Goal: Find specific page/section: Find specific page/section

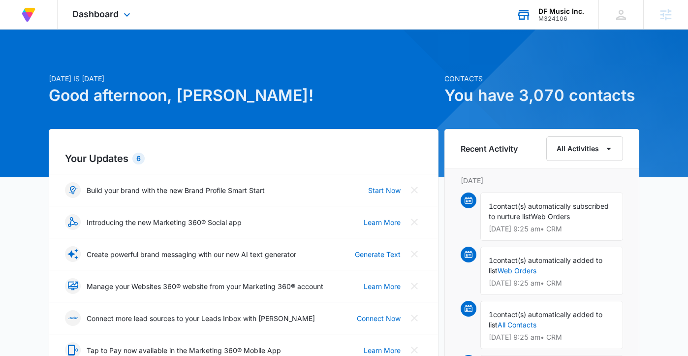
click at [559, 15] on div "M324106" at bounding box center [561, 18] width 46 height 7
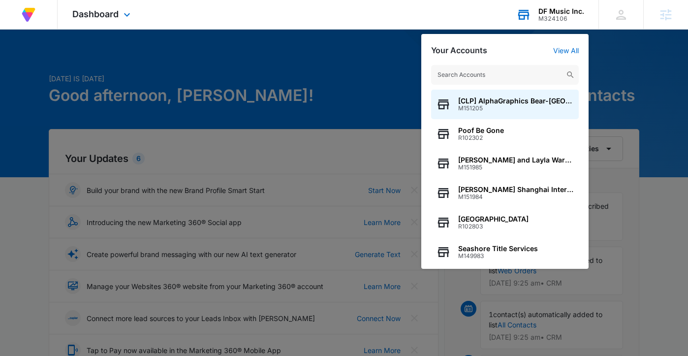
click at [478, 79] on input "text" at bounding box center [505, 75] width 148 height 20
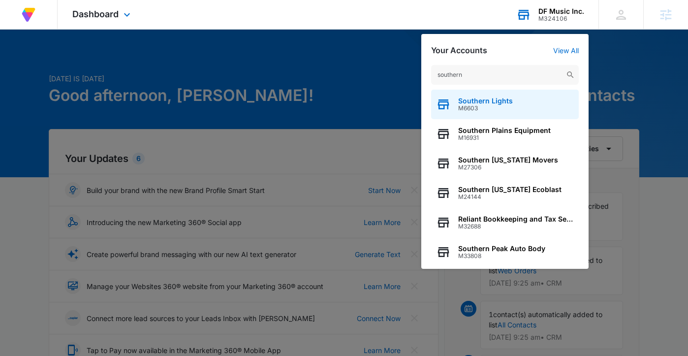
type input "southern"
click at [458, 96] on div "Southern Lights M6603" at bounding box center [505, 105] width 148 height 30
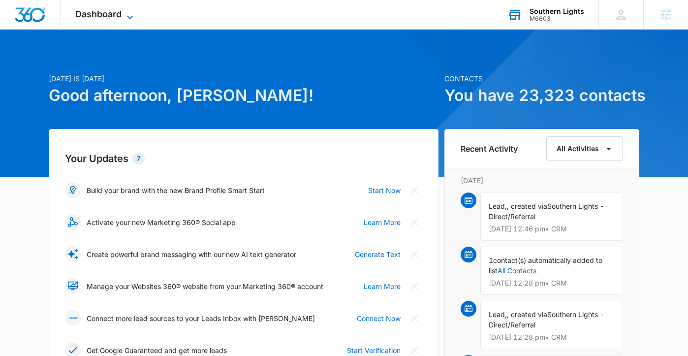
click at [112, 16] on span "Dashboard" at bounding box center [98, 14] width 46 height 10
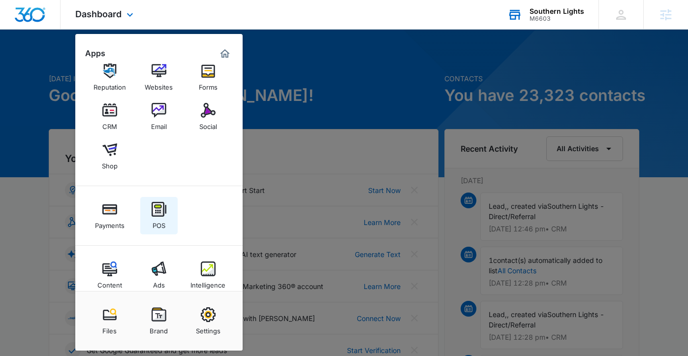
scroll to position [28, 0]
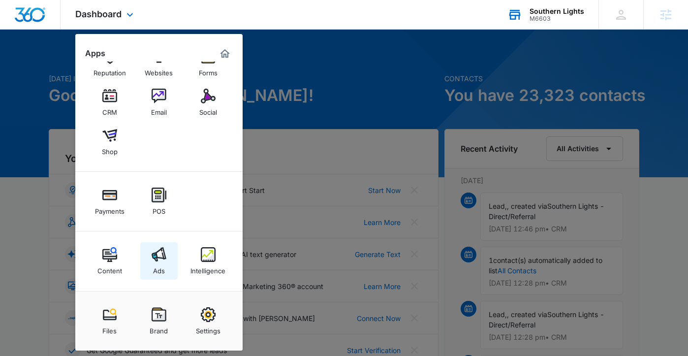
click at [170, 256] on link "Ads" at bounding box center [158, 260] width 37 height 37
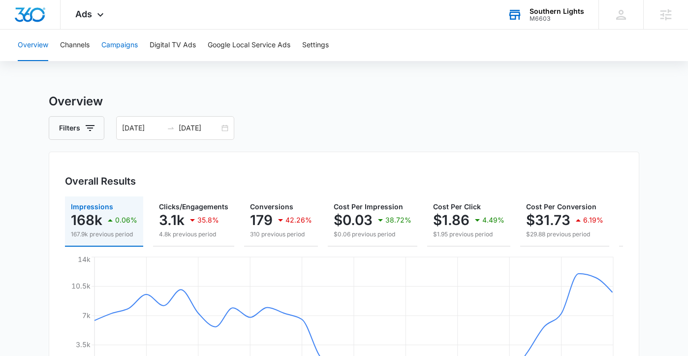
click at [132, 51] on button "Campaigns" at bounding box center [119, 45] width 36 height 31
click at [161, 126] on input "08/01/2025" at bounding box center [142, 127] width 41 height 11
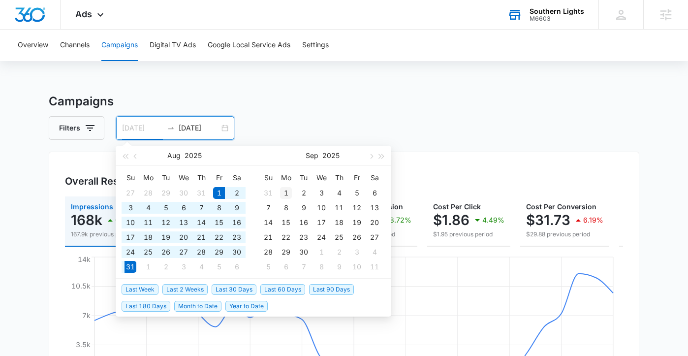
type input "09/01/2025"
click at [282, 190] on div "1" at bounding box center [286, 193] width 12 height 12
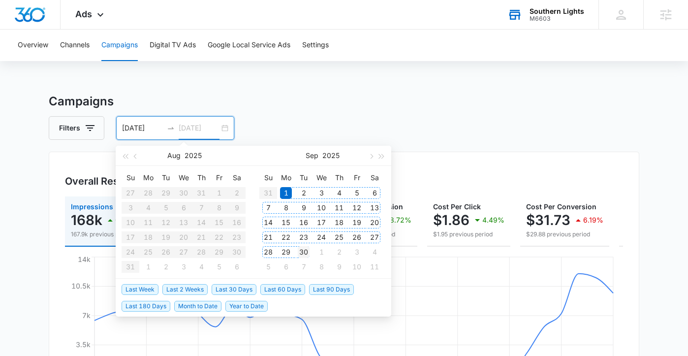
type input "09/30/2025"
click at [305, 254] on div "30" at bounding box center [304, 252] width 12 height 12
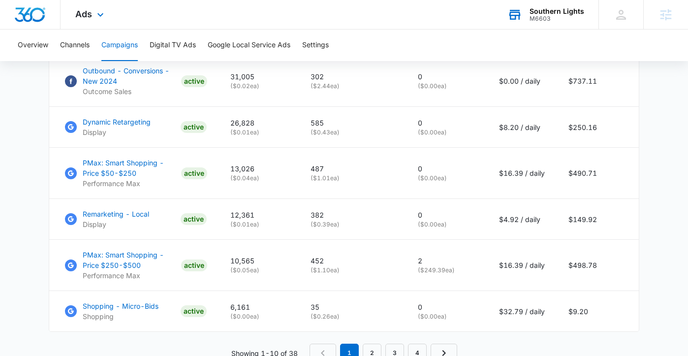
scroll to position [719, 0]
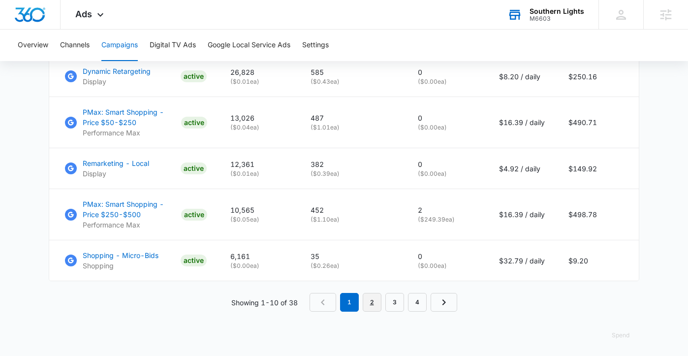
click at [369, 293] on link "2" at bounding box center [372, 302] width 19 height 19
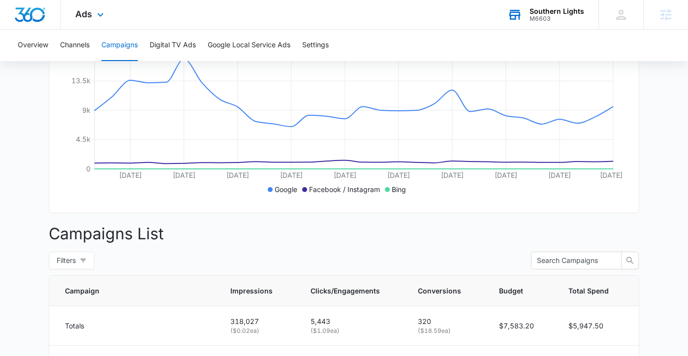
scroll to position [332, 0]
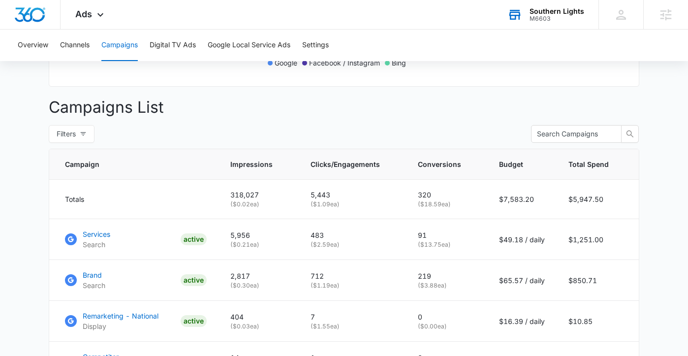
click at [552, 18] on div "M6603" at bounding box center [556, 18] width 55 height 7
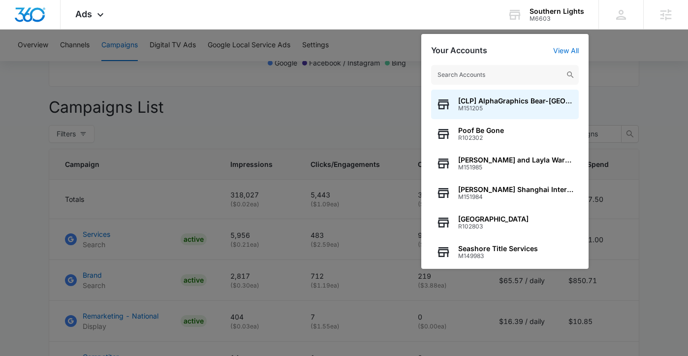
click at [507, 70] on input "text" at bounding box center [505, 75] width 148 height 20
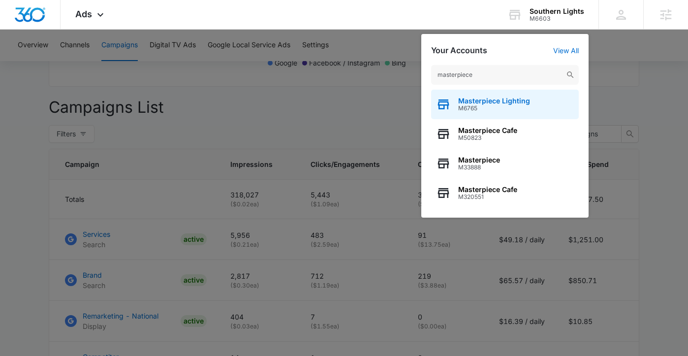
type input "masterpiece"
click at [488, 100] on span "Masterpiece Lighting" at bounding box center [494, 101] width 72 height 8
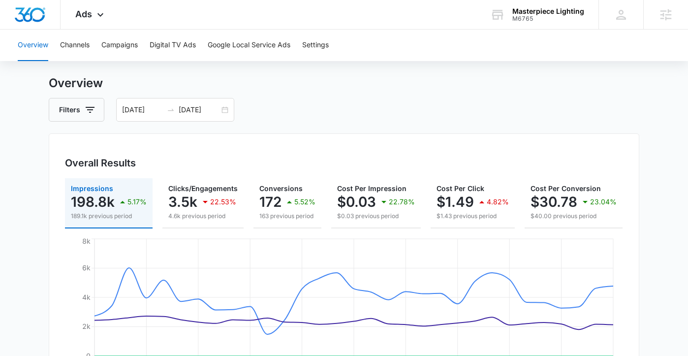
scroll to position [12, 0]
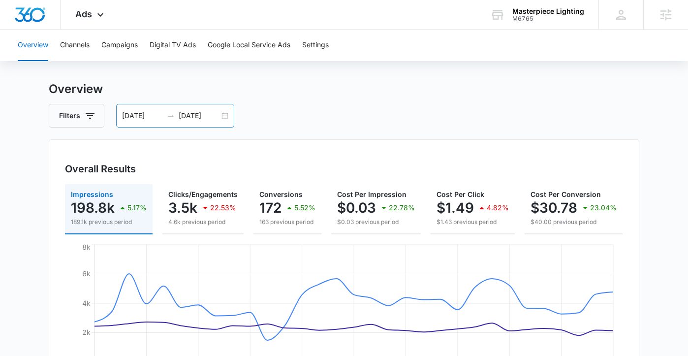
click at [135, 120] on input "08/01/2025" at bounding box center [142, 115] width 41 height 11
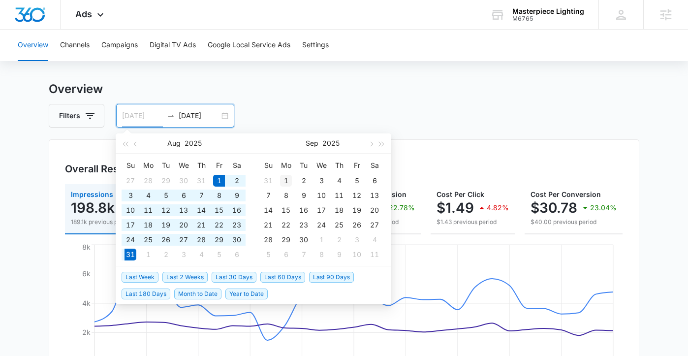
type input "09/01/2025"
click at [286, 178] on div "1" at bounding box center [286, 181] width 12 height 12
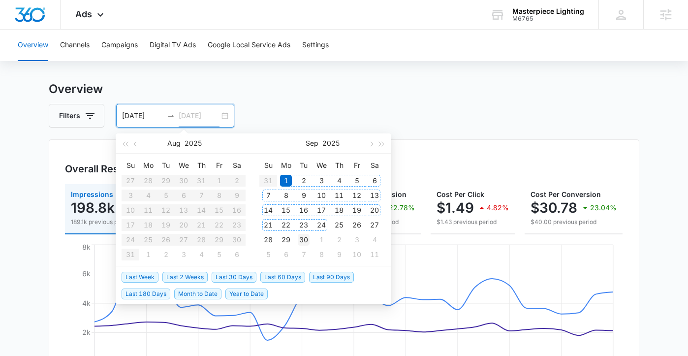
type input "09/30/2025"
click at [302, 237] on div "30" at bounding box center [304, 240] width 12 height 12
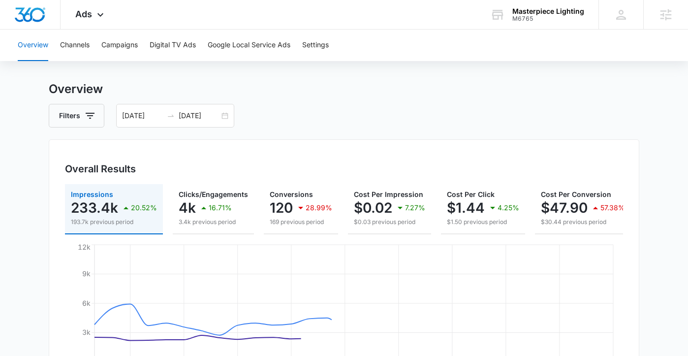
click at [469, 107] on div "Filters 09/01/2025 09/30/2025" at bounding box center [344, 116] width 590 height 24
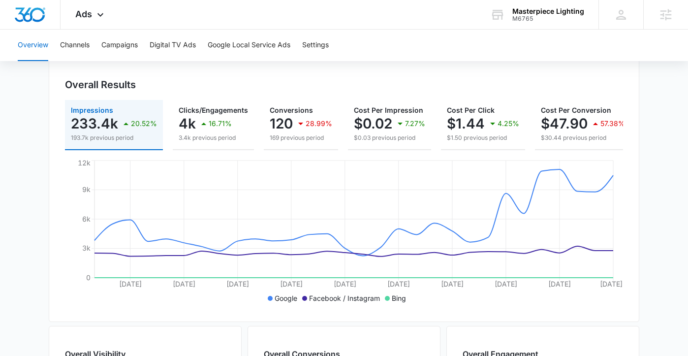
scroll to position [0, 0]
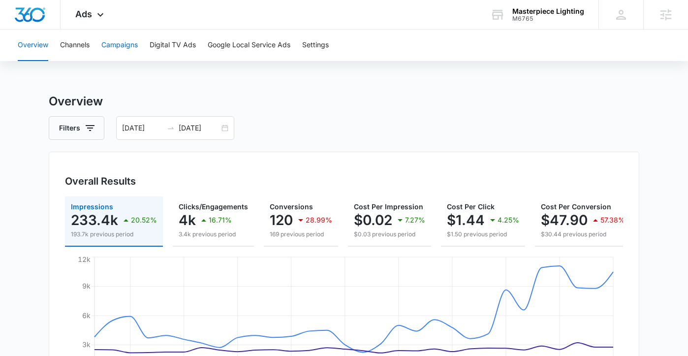
click at [120, 49] on button "Campaigns" at bounding box center [119, 45] width 36 height 31
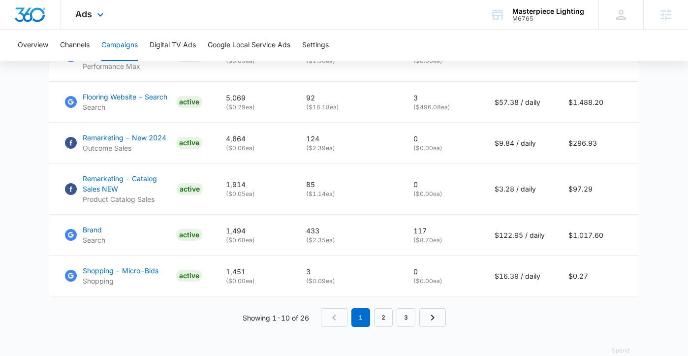
scroll to position [722, 0]
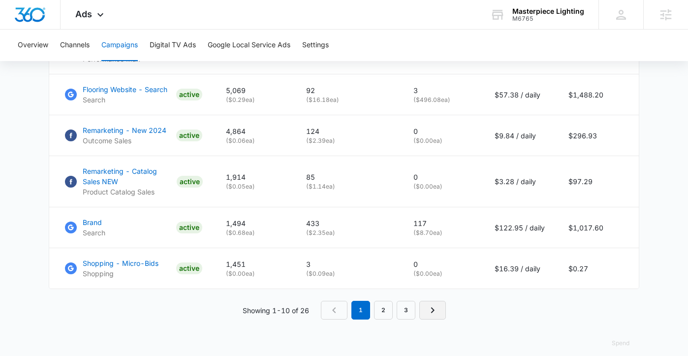
click at [429, 316] on icon "Next Page" at bounding box center [432, 310] width 12 height 12
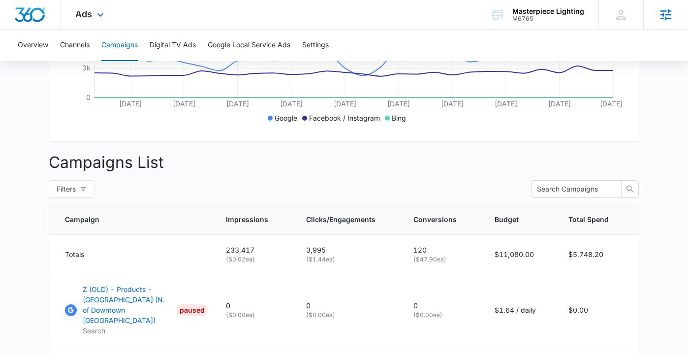
scroll to position [283, 0]
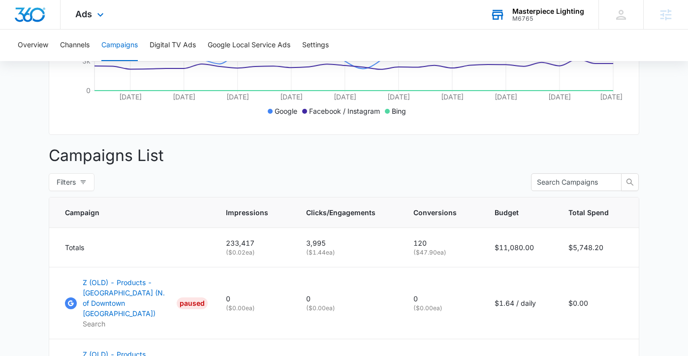
click at [552, 12] on div "Masterpiece Lighting" at bounding box center [548, 11] width 72 height 8
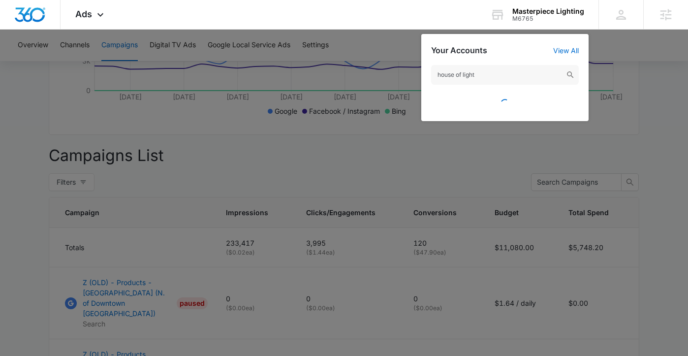
type input "house of lights"
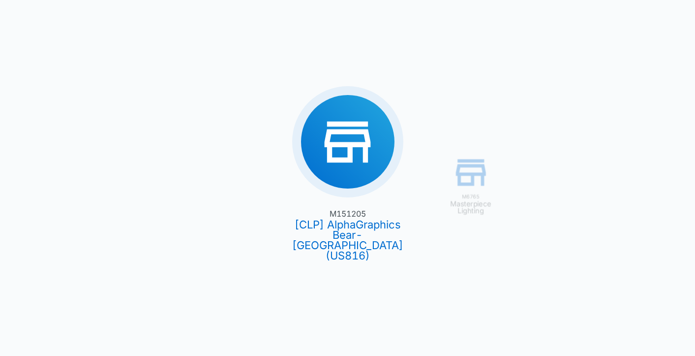
click at [542, 16] on div "M6765 Masterpiece Lighting M151205 [CLP] AlphaGraphics Bear-Glasgow (US816)" at bounding box center [347, 178] width 695 height 356
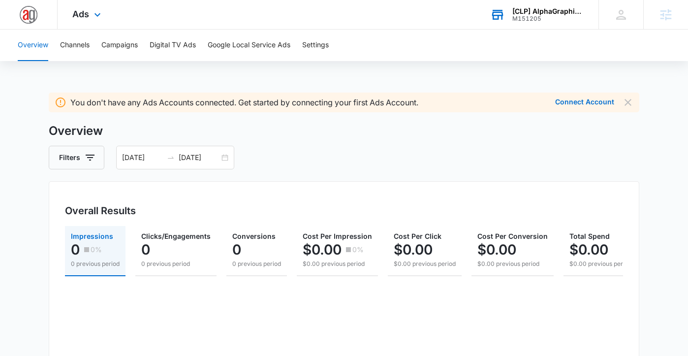
click at [547, 21] on div "M151205" at bounding box center [548, 18] width 72 height 7
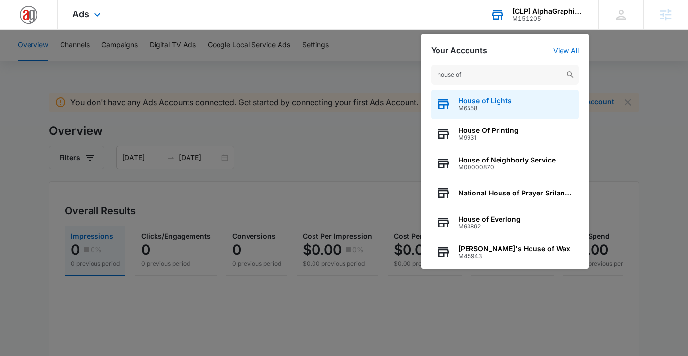
type input "house of"
click at [503, 106] on span "M6558" at bounding box center [485, 108] width 54 height 7
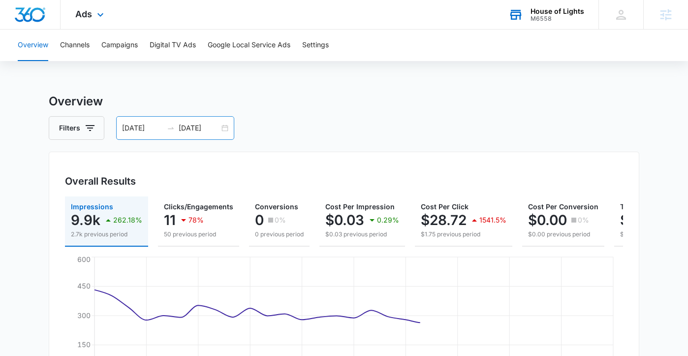
click at [144, 129] on input "08/01/2025" at bounding box center [142, 127] width 41 height 11
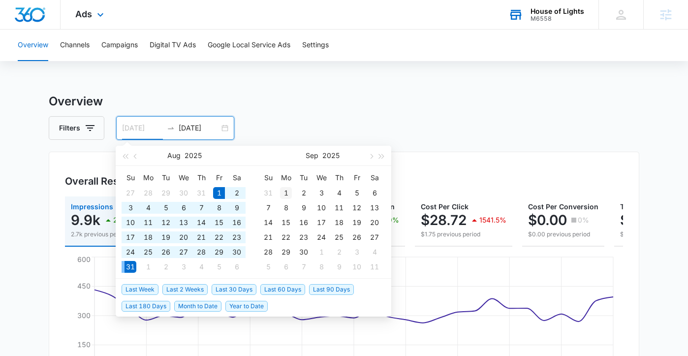
type input "09/01/2025"
click at [284, 190] on div "1" at bounding box center [286, 193] width 12 height 12
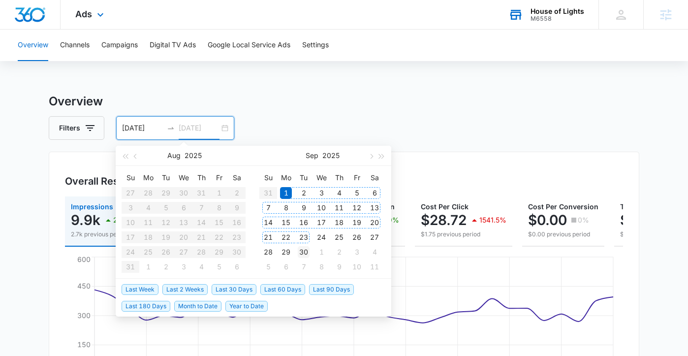
type input "09/30/2025"
click at [305, 251] on div "30" at bounding box center [304, 252] width 12 height 12
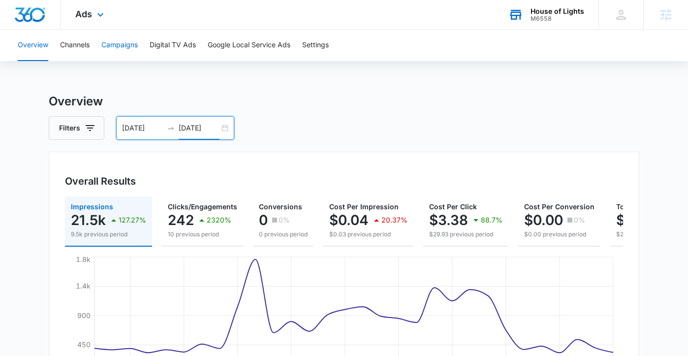
click at [122, 50] on button "Campaigns" at bounding box center [119, 45] width 36 height 31
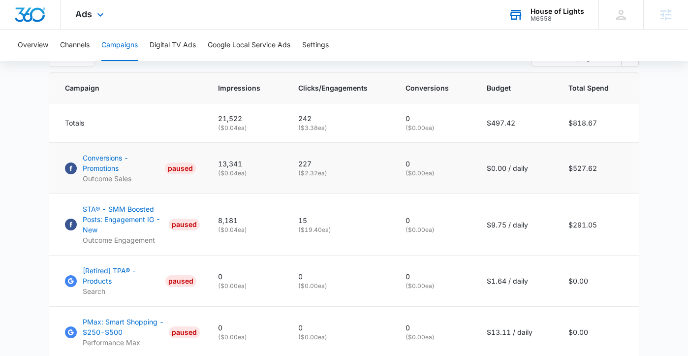
scroll to position [416, 0]
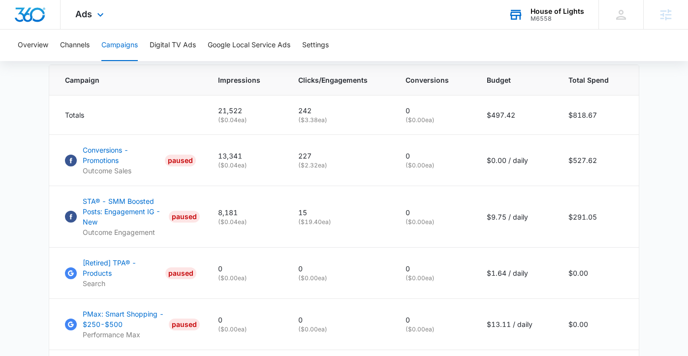
click at [562, 15] on div "M6558" at bounding box center [557, 18] width 54 height 7
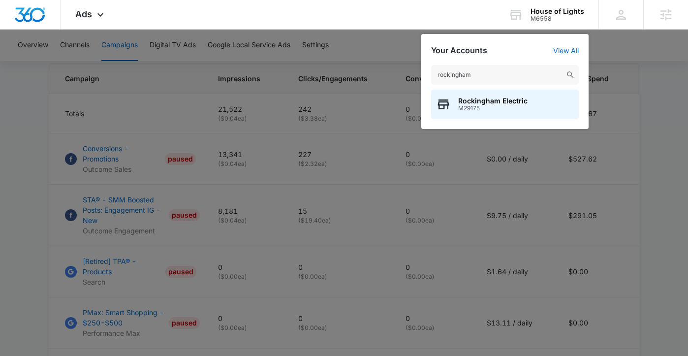
scroll to position [418, 0]
type input "rockingham"
click at [500, 99] on span "Rockingham Electric" at bounding box center [492, 101] width 69 height 8
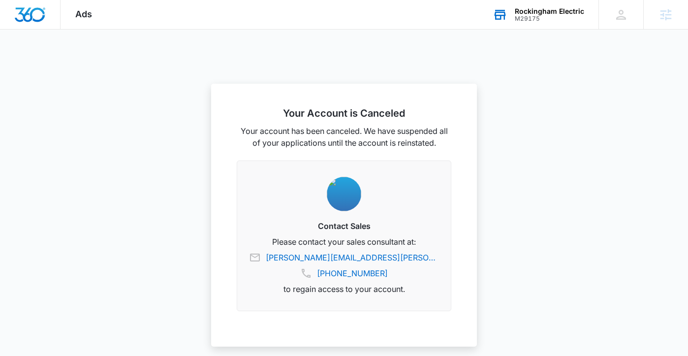
click at [557, 14] on div "Rockingham Electric" at bounding box center [549, 11] width 69 height 8
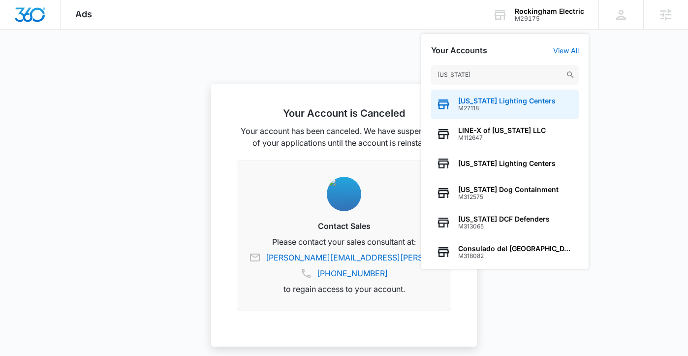
type input "connecticut"
click at [516, 109] on span "M27118" at bounding box center [506, 108] width 97 height 7
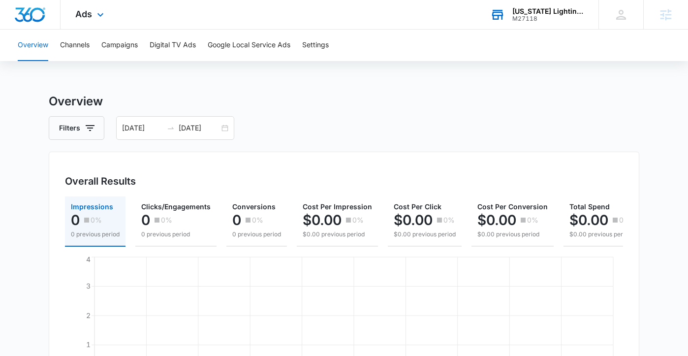
click at [529, 16] on div "M27118" at bounding box center [548, 18] width 72 height 7
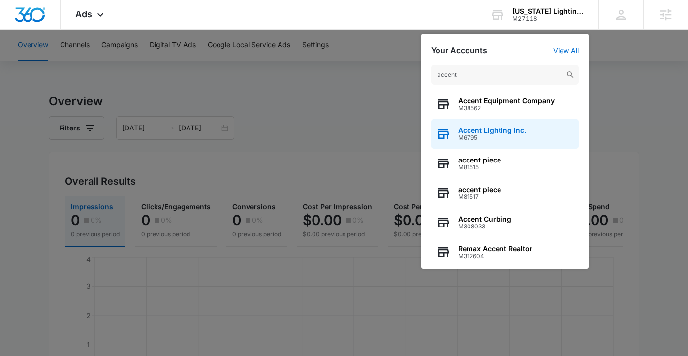
type input "accent"
click at [496, 131] on span "Accent Lighting Inc." at bounding box center [492, 130] width 68 height 8
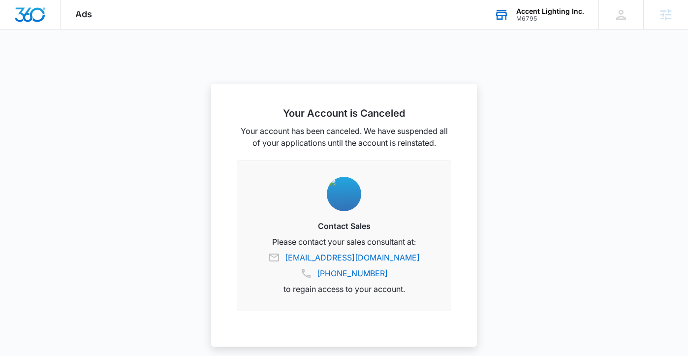
click at [546, 18] on div "M6795" at bounding box center [550, 18] width 68 height 7
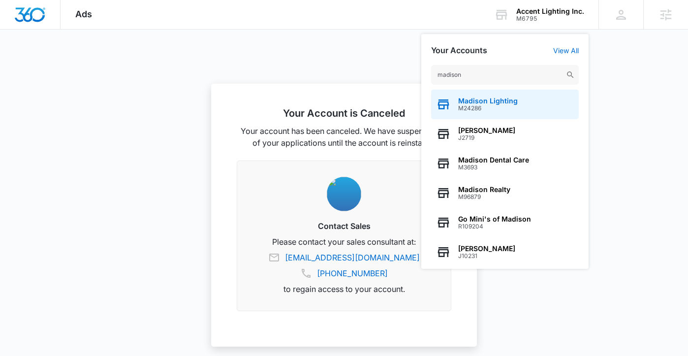
type input "madison"
click at [499, 97] on span "Madison Lighting" at bounding box center [488, 101] width 60 height 8
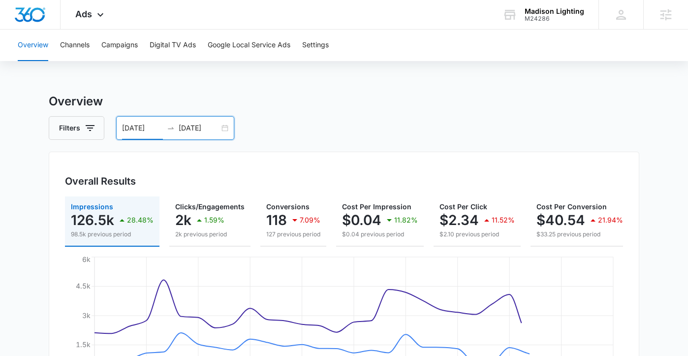
click at [151, 126] on input "08/01/2025" at bounding box center [142, 127] width 41 height 11
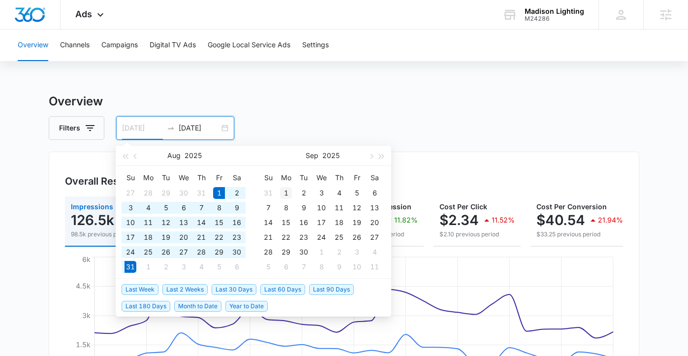
type input "09/01/2025"
click at [284, 190] on div "1" at bounding box center [286, 193] width 12 height 12
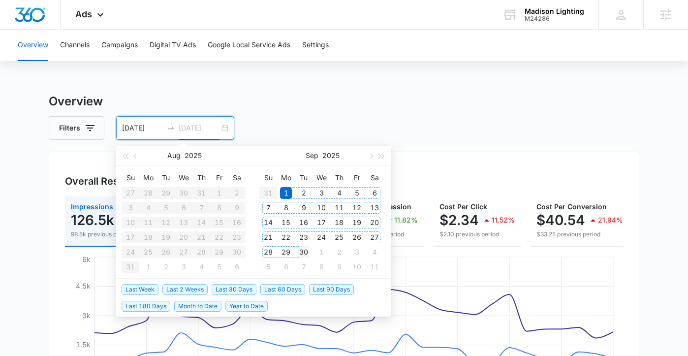
type input "09/30/2025"
click at [306, 253] on div "30" at bounding box center [304, 252] width 12 height 12
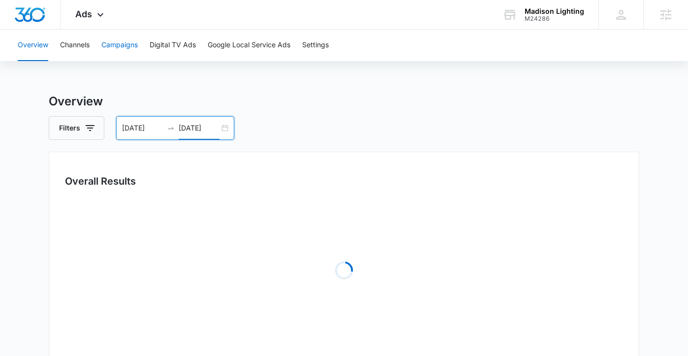
click at [120, 44] on button "Campaigns" at bounding box center [119, 45] width 36 height 31
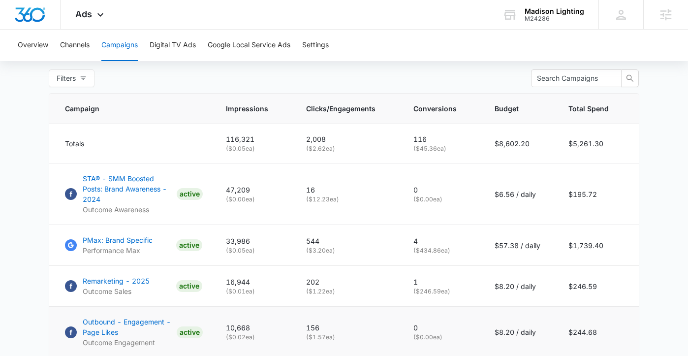
scroll to position [385, 0]
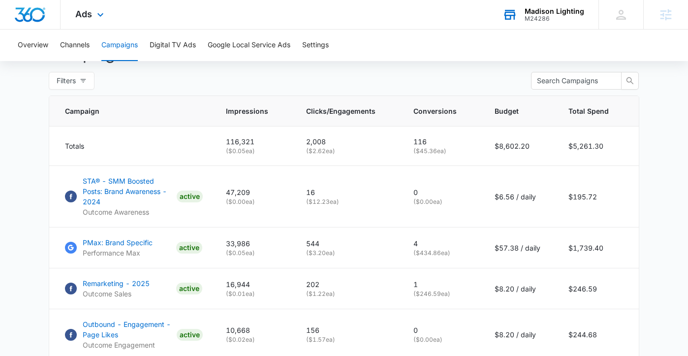
click at [542, 15] on div "M24286" at bounding box center [554, 18] width 60 height 7
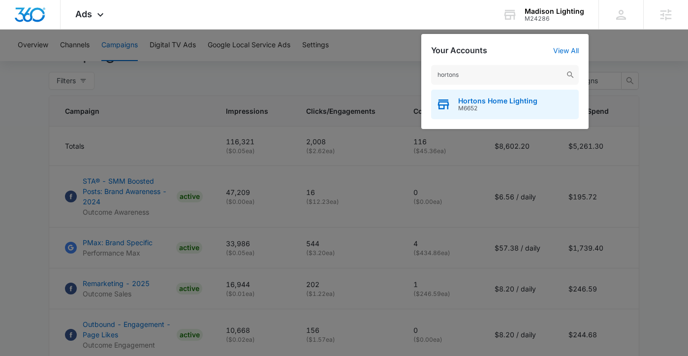
type input "hortons"
click at [496, 99] on span "Hortons Home Lighting" at bounding box center [497, 101] width 79 height 8
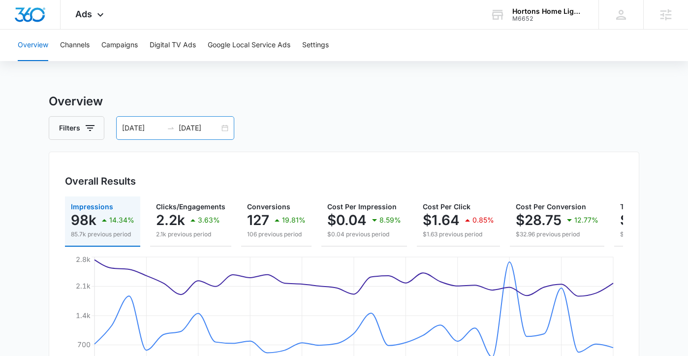
click at [150, 128] on input "08/01/2025" at bounding box center [142, 127] width 41 height 11
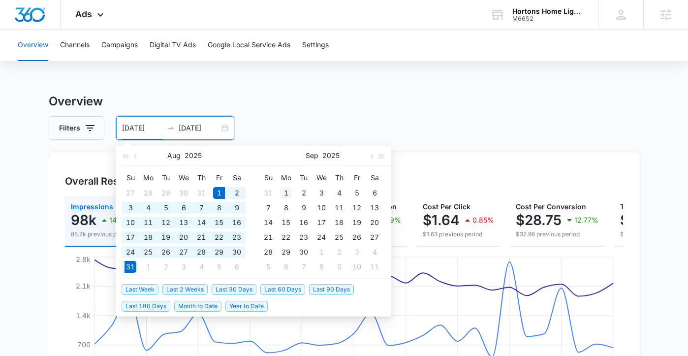
type input "09/01/2025"
click at [283, 190] on div "1" at bounding box center [286, 193] width 12 height 12
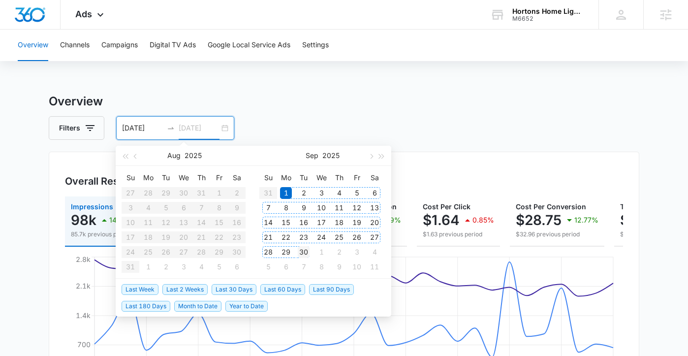
type input "09/30/2025"
click at [306, 248] on div "30" at bounding box center [304, 252] width 12 height 12
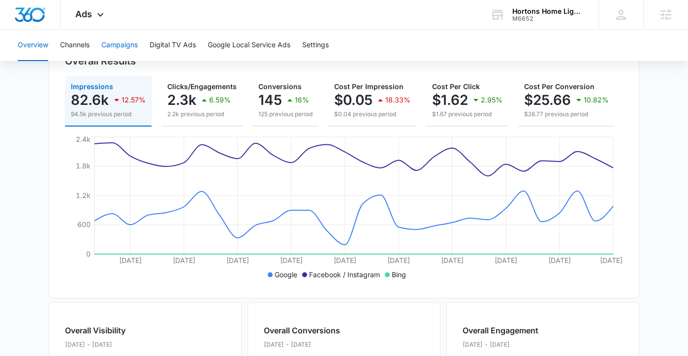
scroll to position [55, 0]
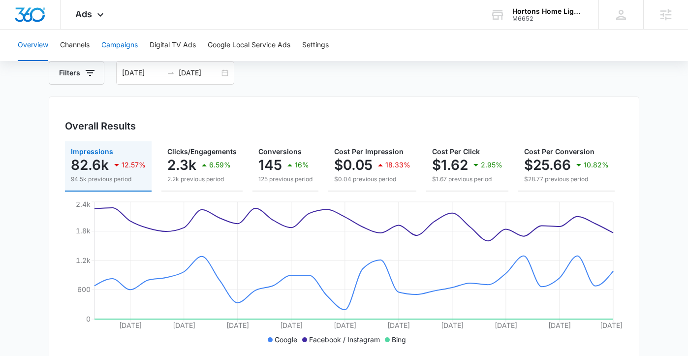
click at [137, 45] on button "Campaigns" at bounding box center [119, 45] width 36 height 31
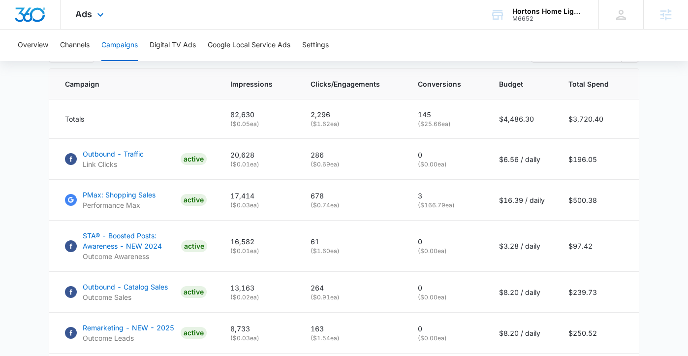
scroll to position [348, 0]
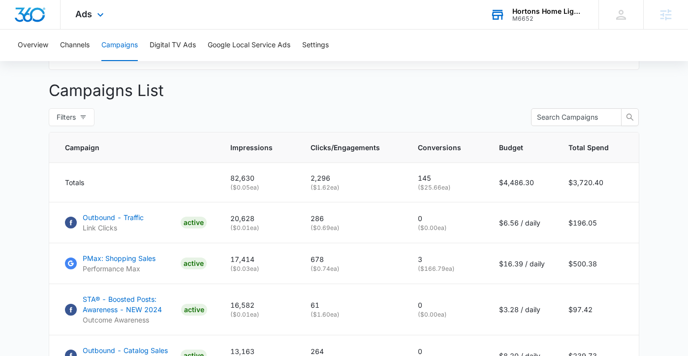
click at [538, 16] on div "M6652" at bounding box center [548, 18] width 72 height 7
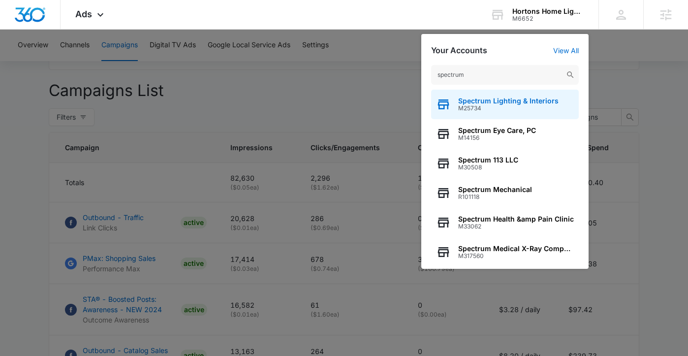
type input "spectrum"
click at [482, 101] on span "Spectrum Lighting & Interiors" at bounding box center [508, 101] width 100 height 8
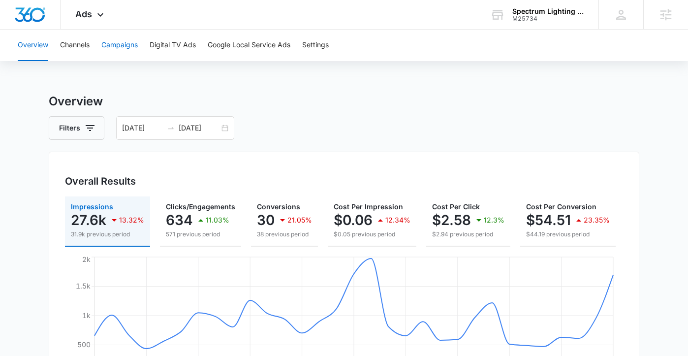
click at [129, 47] on button "Campaigns" at bounding box center [119, 45] width 36 height 31
click at [550, 25] on div "Spectrum Lighting & Interiors M25734 Your Accounts View All" at bounding box center [536, 14] width 123 height 29
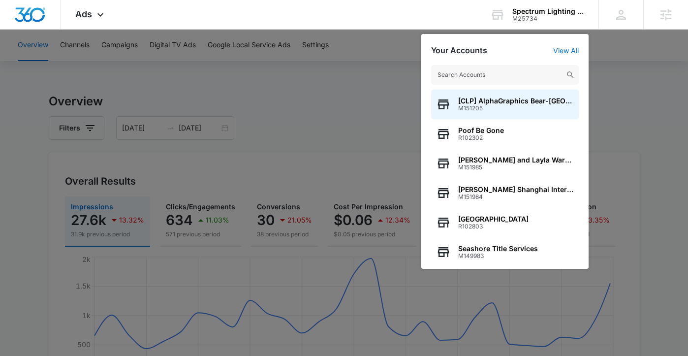
click at [505, 71] on input "text" at bounding box center [505, 75] width 148 height 20
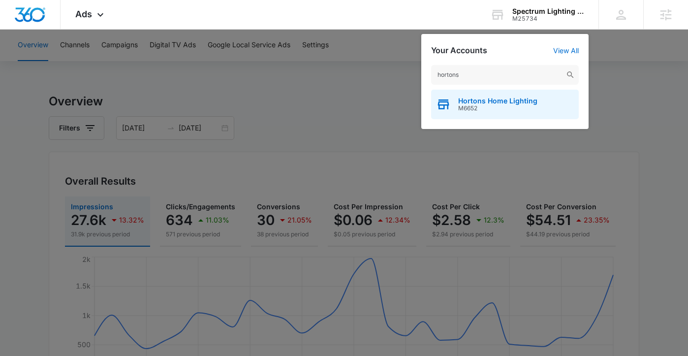
type input "hortons"
click at [531, 103] on span "Hortons Home Lighting" at bounding box center [497, 101] width 79 height 8
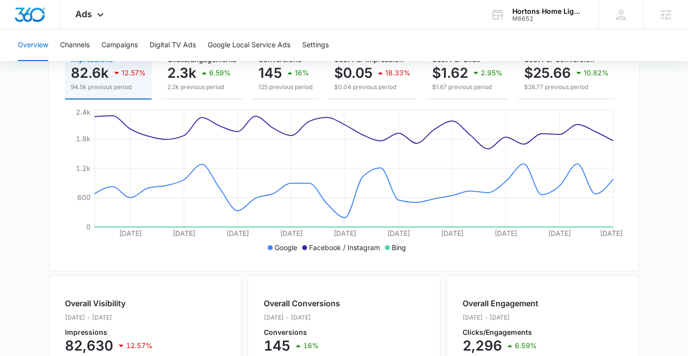
scroll to position [34, 0]
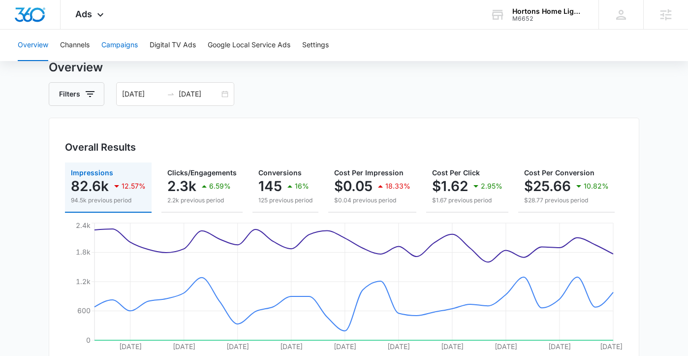
click at [120, 48] on button "Campaigns" at bounding box center [119, 45] width 36 height 31
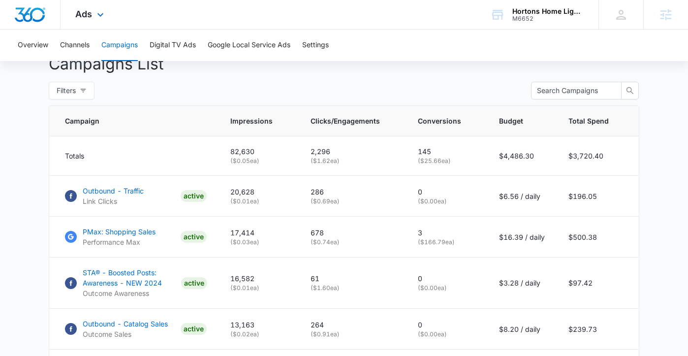
scroll to position [374, 0]
click at [545, 17] on div "M6652" at bounding box center [548, 18] width 72 height 7
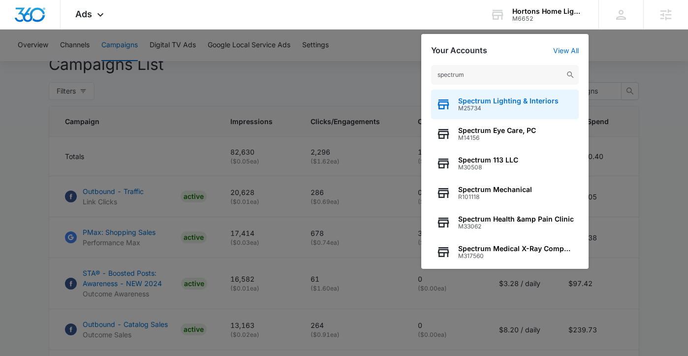
type input "spectrum"
click at [487, 103] on span "Spectrum Lighting & Interiors" at bounding box center [508, 101] width 100 height 8
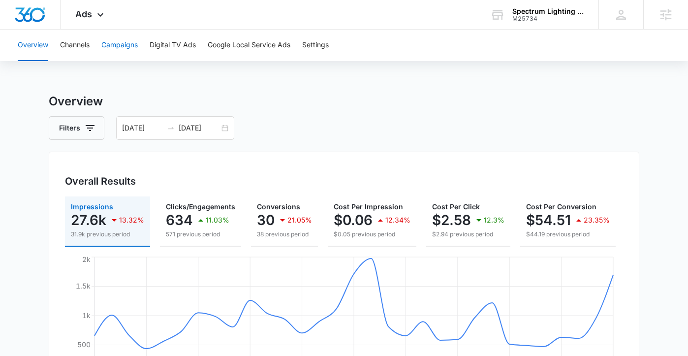
click at [121, 47] on button "Campaigns" at bounding box center [119, 45] width 36 height 31
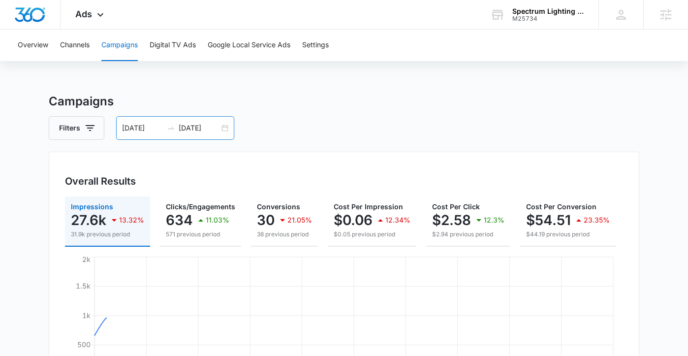
click at [144, 128] on input "08/01/2025" at bounding box center [142, 127] width 41 height 11
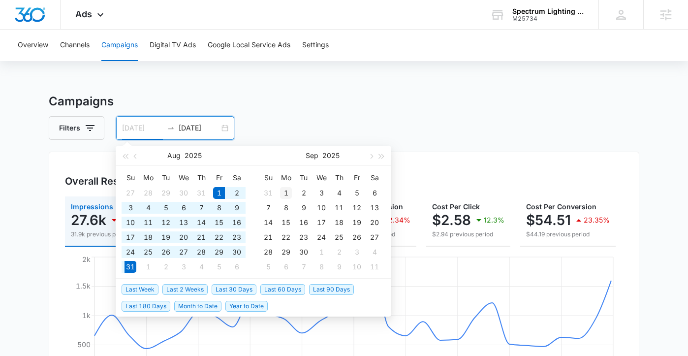
type input "09/01/2025"
click at [288, 192] on div "1" at bounding box center [286, 193] width 12 height 12
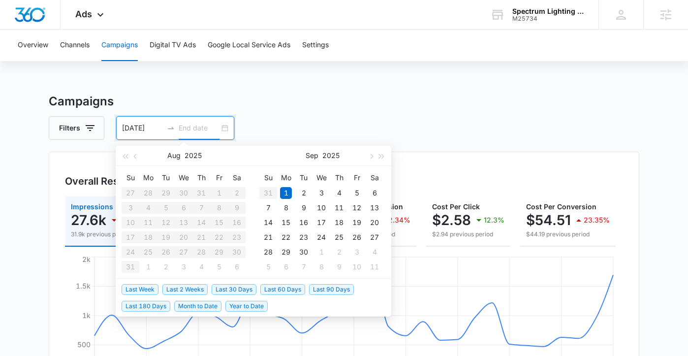
type input "09/28/2025"
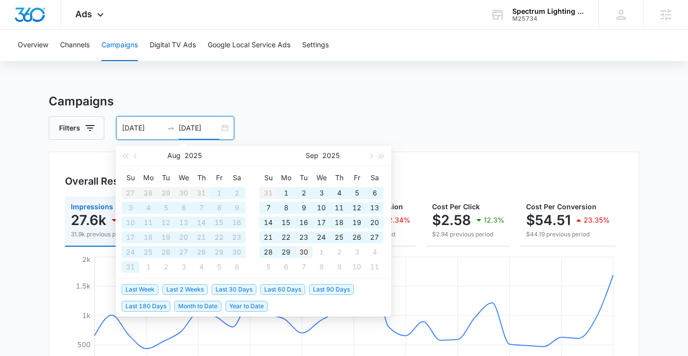
type input "09/30/2025"
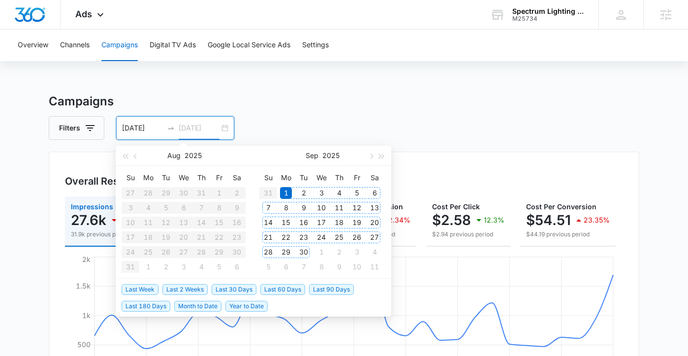
click at [305, 252] on div "30" at bounding box center [304, 252] width 12 height 12
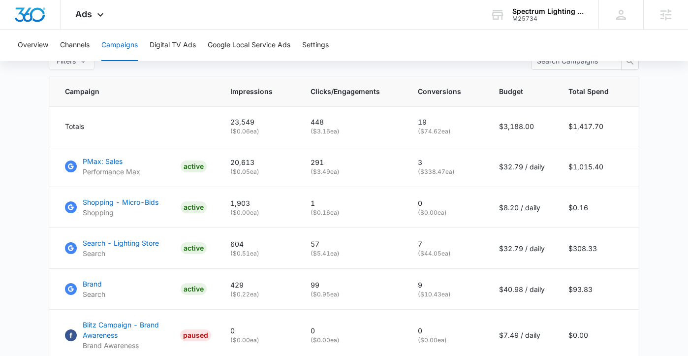
scroll to position [387, 0]
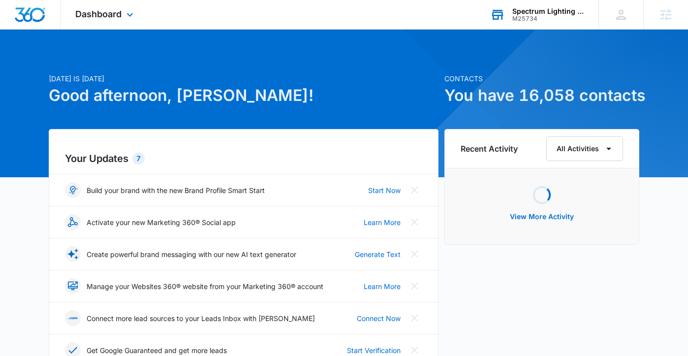
click at [523, 20] on div "M25734" at bounding box center [548, 18] width 72 height 7
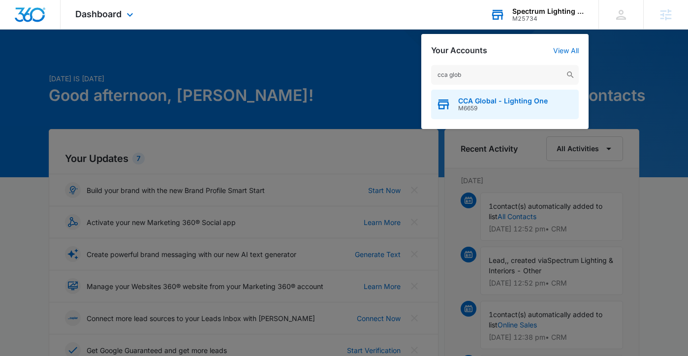
type input "cca glob"
click at [507, 111] on span "M6659" at bounding box center [503, 108] width 90 height 7
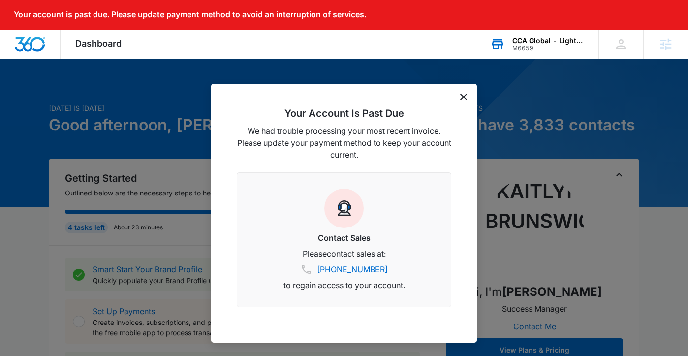
click at [467, 97] on div "Your Account Is Past Due We had trouble processing your most recent invoice. Pl…" at bounding box center [344, 213] width 266 height 259
click at [462, 98] on icon "dismiss this dialog" at bounding box center [463, 96] width 7 height 7
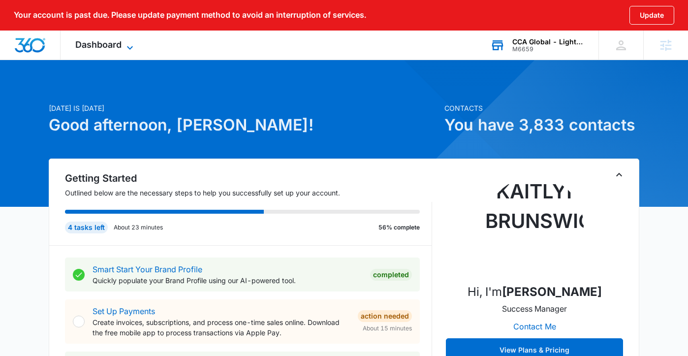
click at [110, 42] on span "Dashboard" at bounding box center [98, 44] width 46 height 10
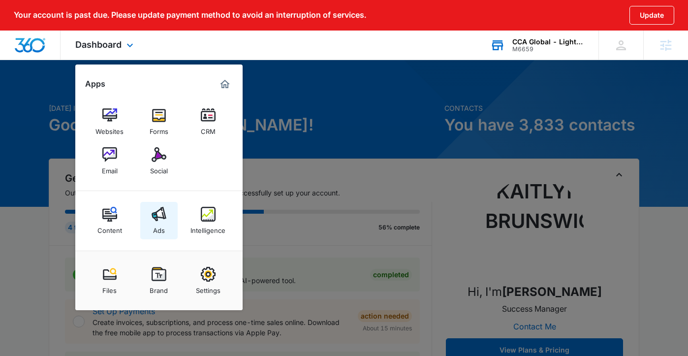
click at [161, 221] on div "Ads" at bounding box center [159, 227] width 12 height 13
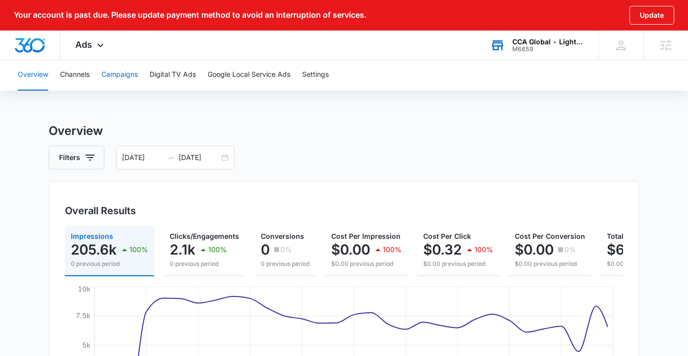
click at [127, 78] on button "Campaigns" at bounding box center [119, 74] width 36 height 31
click at [132, 159] on input "08/01/2025" at bounding box center [142, 157] width 41 height 11
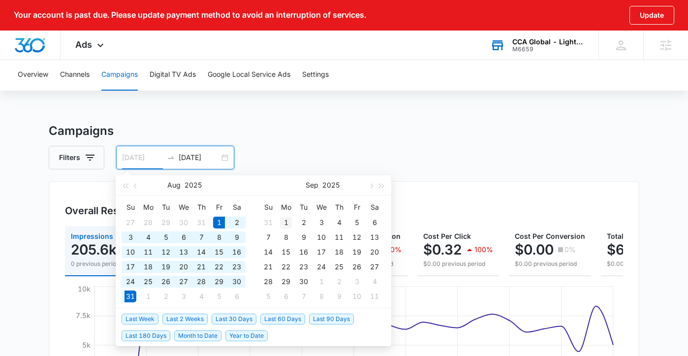
type input "09/01/2025"
click at [288, 222] on div "1" at bounding box center [286, 222] width 12 height 12
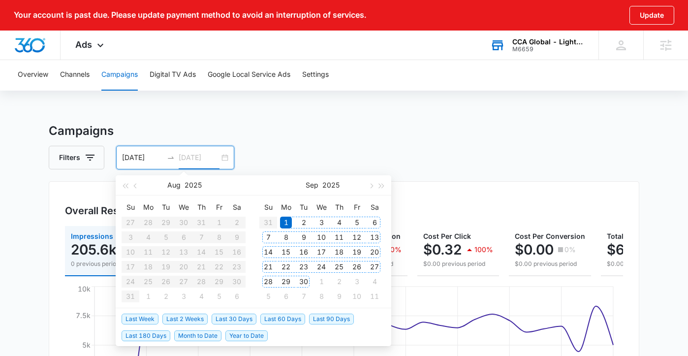
type input "09/30/2025"
click at [302, 279] on div "30" at bounding box center [304, 281] width 12 height 12
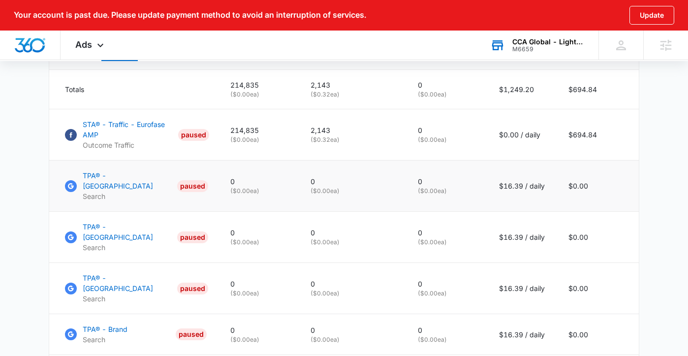
scroll to position [463, 0]
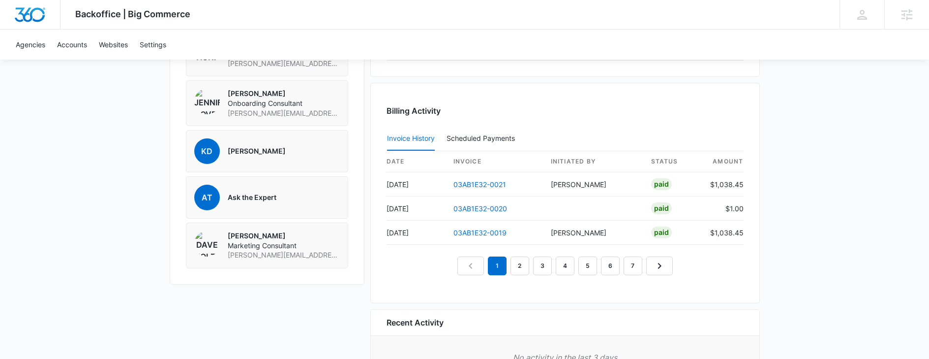
scroll to position [869, 0]
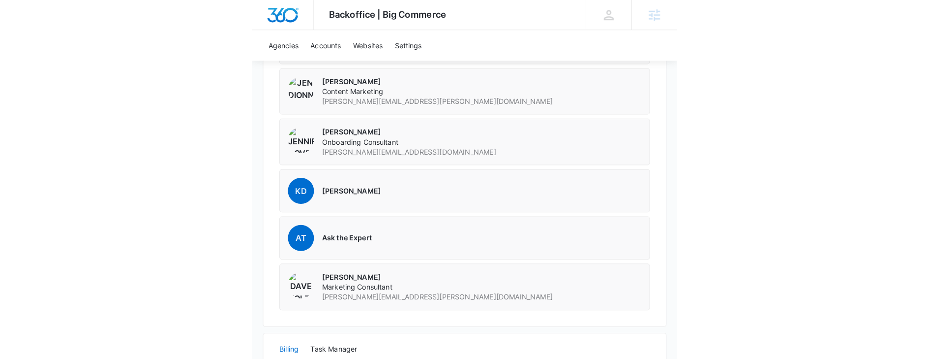
scroll to position [413, 0]
